Goal: Transaction & Acquisition: Purchase product/service

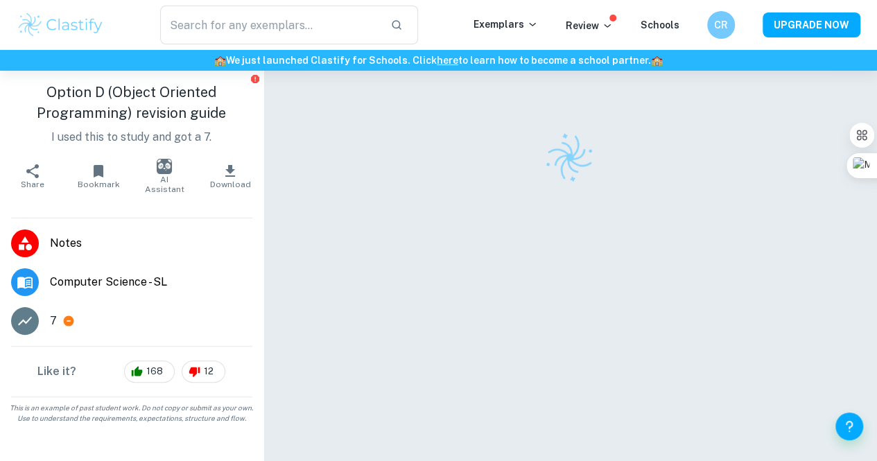
click at [130, 280] on span "Computer Science - SL" at bounding box center [151, 282] width 202 height 17
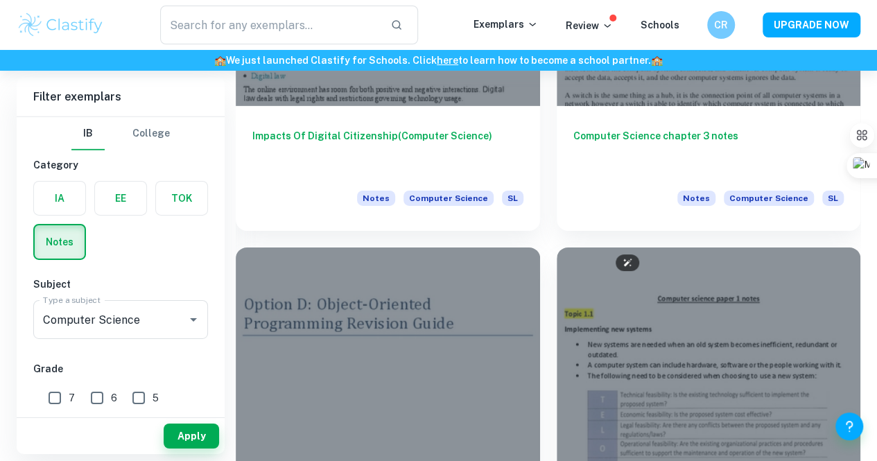
scroll to position [2169, 0]
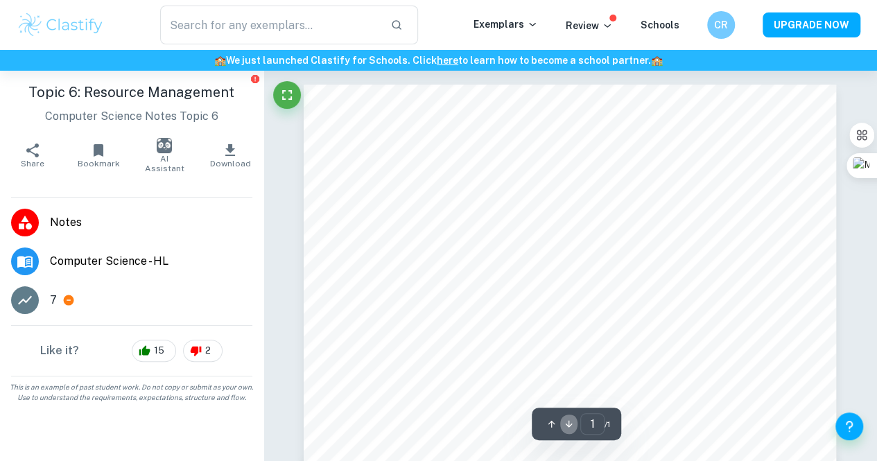
click at [571, 421] on icon "button" at bounding box center [569, 424] width 10 height 10
click at [553, 424] on icon "button" at bounding box center [551, 424] width 10 height 10
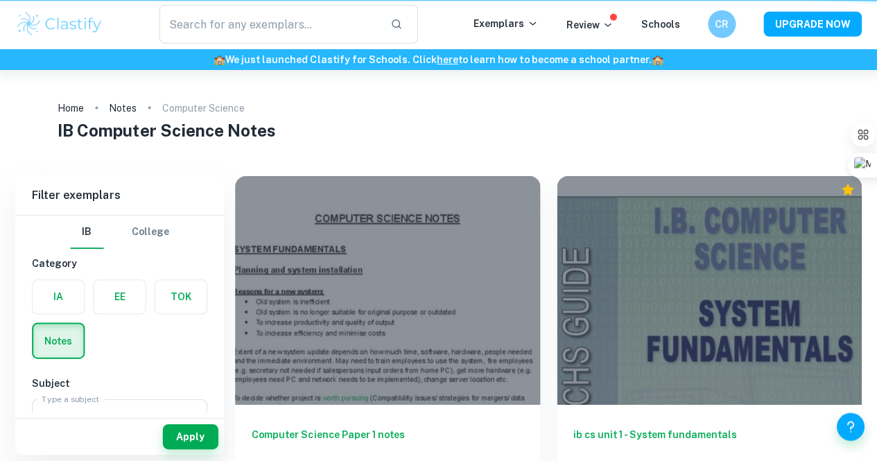
scroll to position [2169, 0]
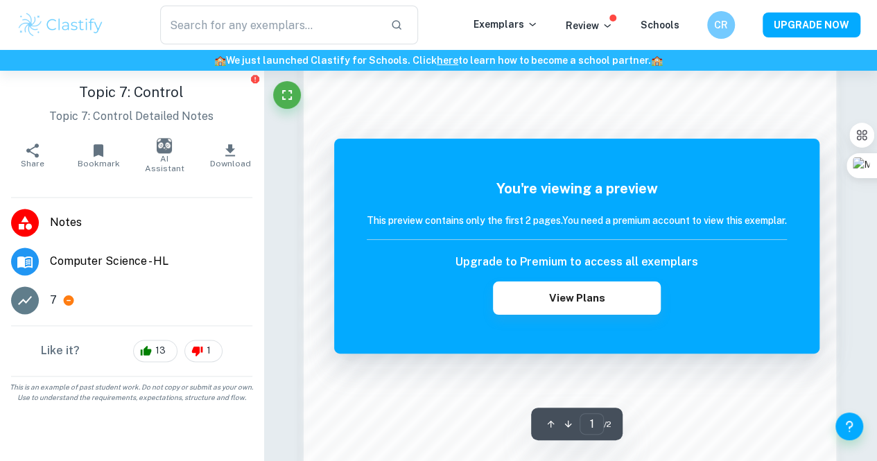
scroll to position [838, 0]
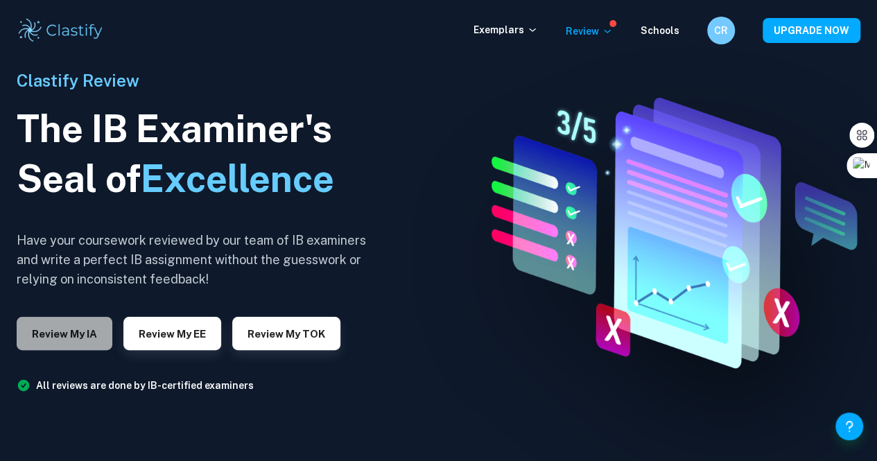
click at [67, 335] on button "Review my IA" at bounding box center [65, 333] width 96 height 33
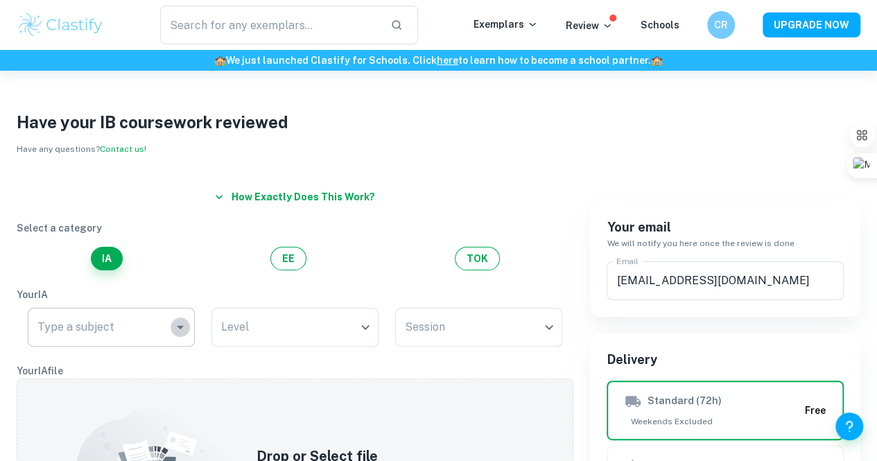
click at [184, 336] on button "Open" at bounding box center [180, 327] width 19 height 19
